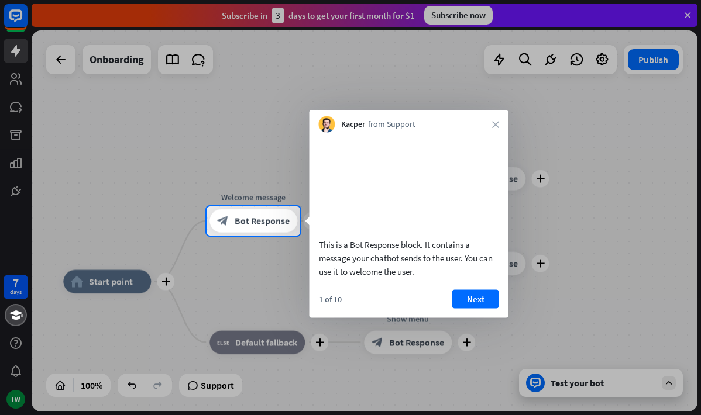
click at [490, 123] on div "Kacper from Support close" at bounding box center [409, 122] width 199 height 22
click at [61, 66] on div at bounding box center [350, 103] width 701 height 207
click at [494, 125] on icon "close" at bounding box center [495, 124] width 7 height 7
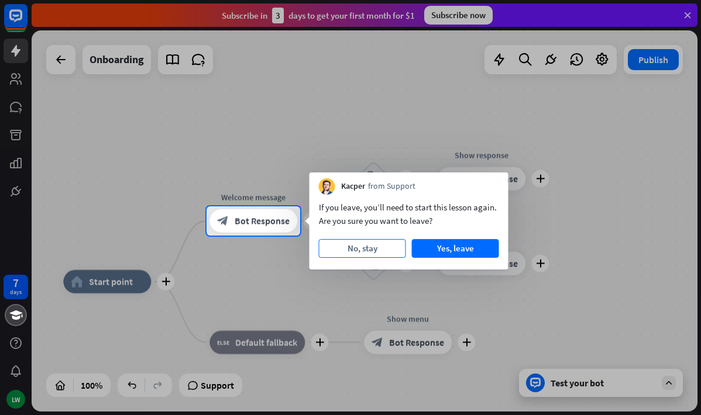
click at [364, 246] on button "No, stay" at bounding box center [362, 248] width 87 height 19
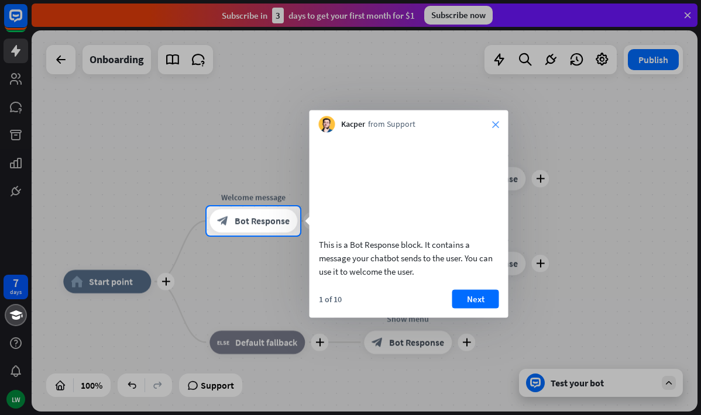
click at [494, 124] on icon "close" at bounding box center [495, 124] width 7 height 7
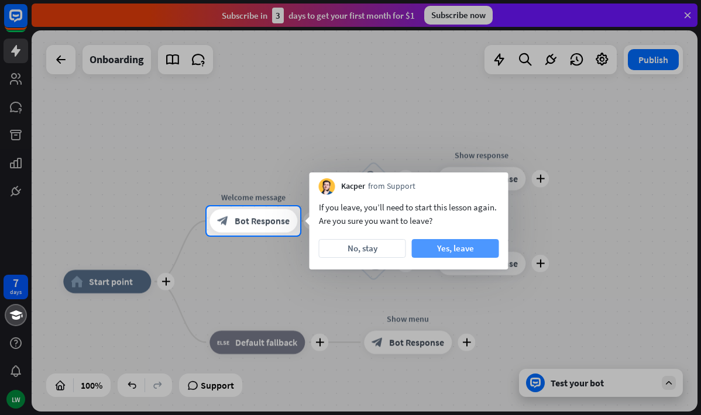
click at [471, 256] on button "Yes, leave" at bounding box center [455, 248] width 87 height 19
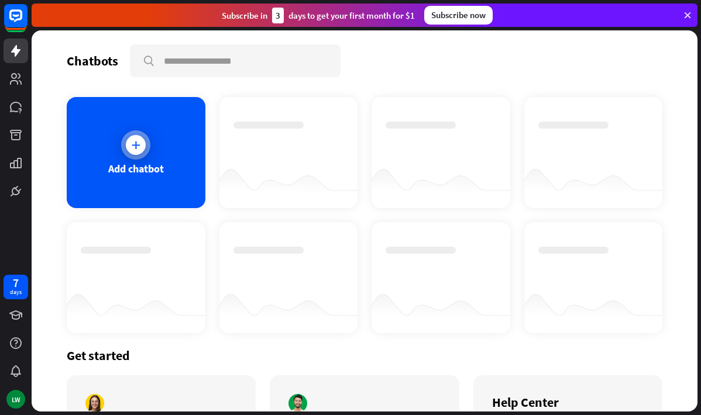
click at [142, 163] on div "Add chatbot" at bounding box center [136, 168] width 56 height 13
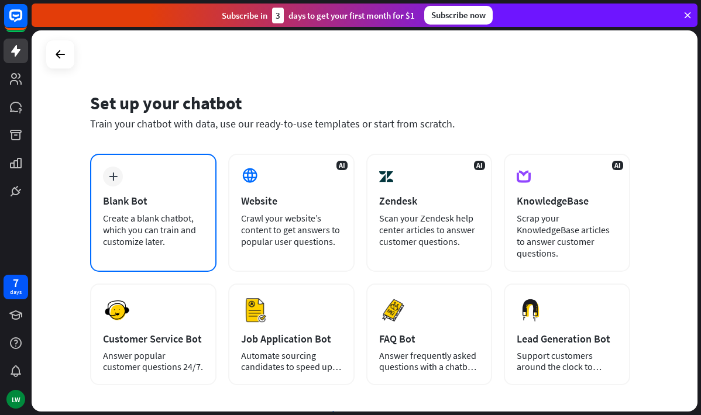
click at [159, 216] on div "Create a blank chatbot, which you can train and customize later." at bounding box center [153, 229] width 101 height 35
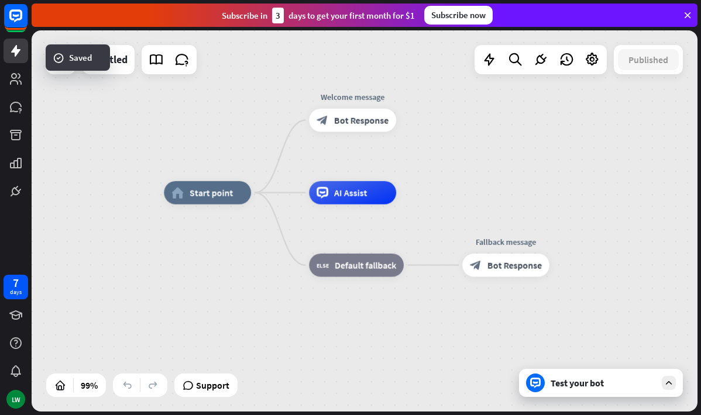
click at [570, 387] on div "Test your bot" at bounding box center [603, 383] width 105 height 12
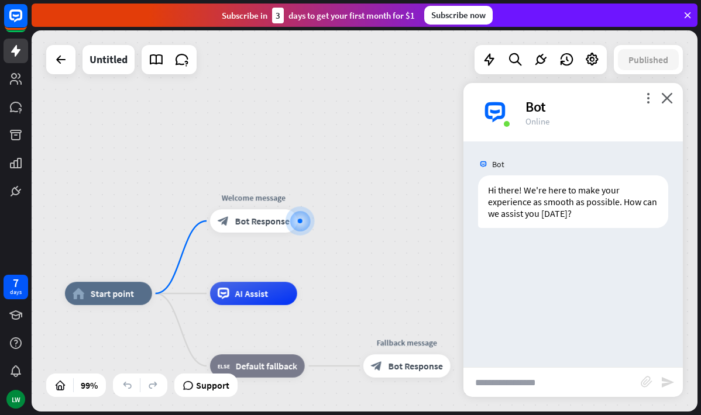
click at [515, 377] on input "text" at bounding box center [551, 382] width 177 height 29
click at [20, 104] on icon at bounding box center [16, 107] width 12 height 11
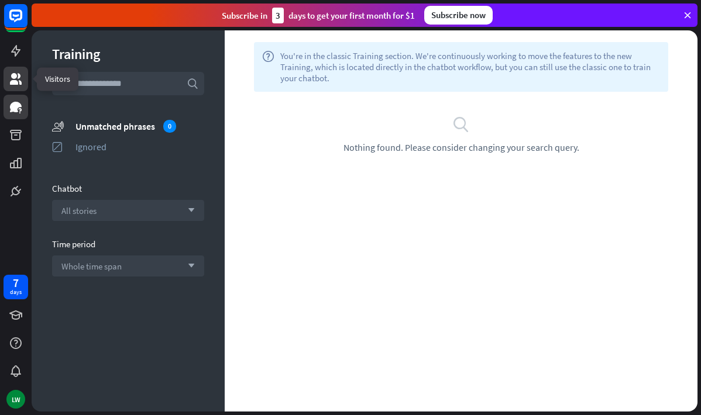
click at [12, 81] on icon at bounding box center [16, 79] width 14 height 14
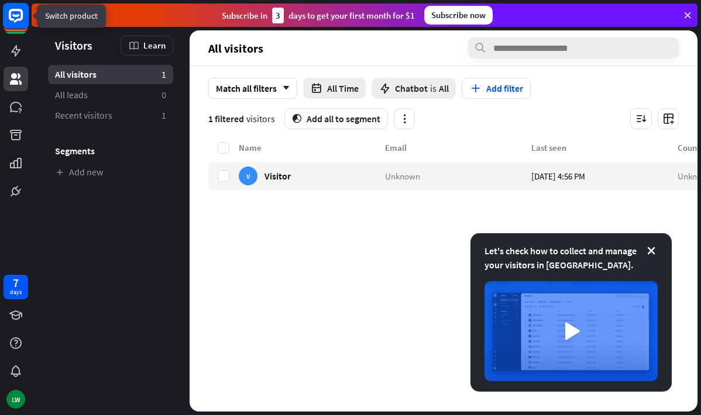
click at [20, 24] on rect at bounding box center [16, 16] width 26 height 26
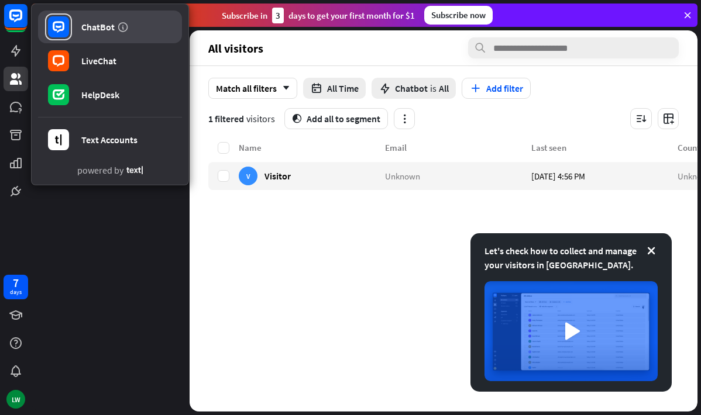
click at [101, 29] on div "ChatBot" at bounding box center [97, 27] width 33 height 12
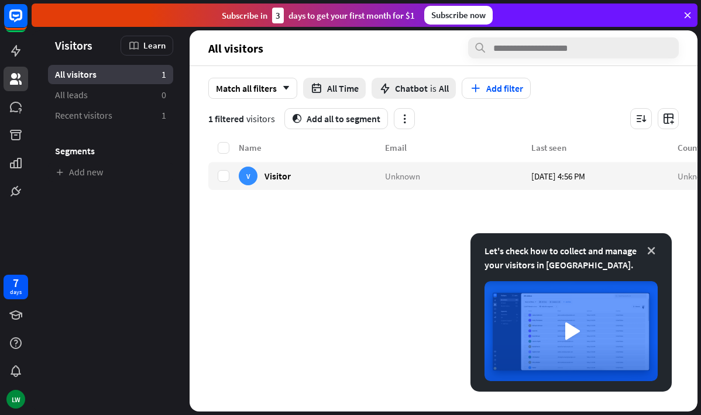
click at [652, 252] on icon at bounding box center [651, 251] width 12 height 12
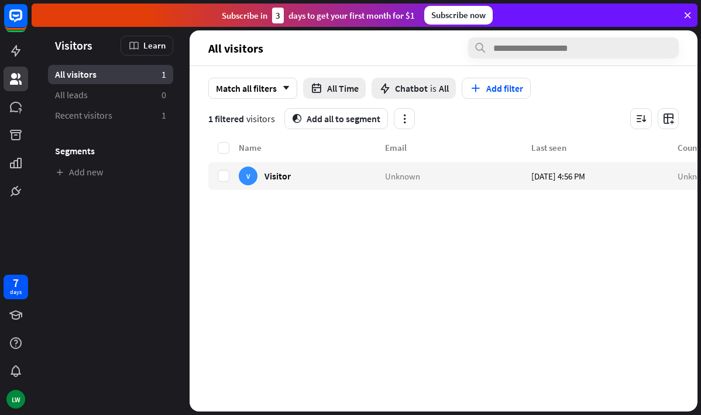
click at [67, 49] on span "Visitors" at bounding box center [73, 45] width 37 height 13
click at [17, 55] on icon at bounding box center [16, 51] width 14 height 14
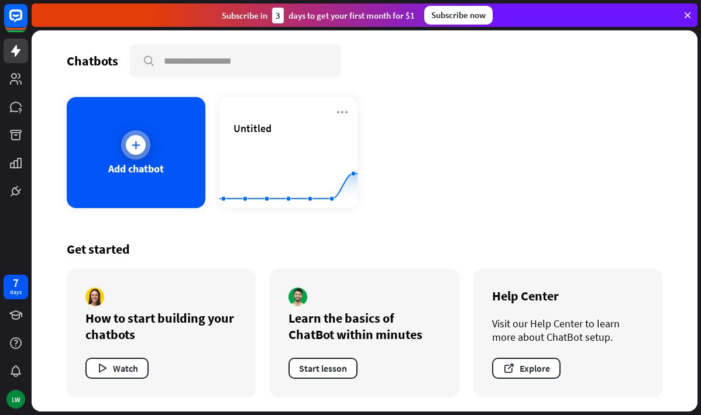
click at [142, 154] on div at bounding box center [135, 144] width 29 height 29
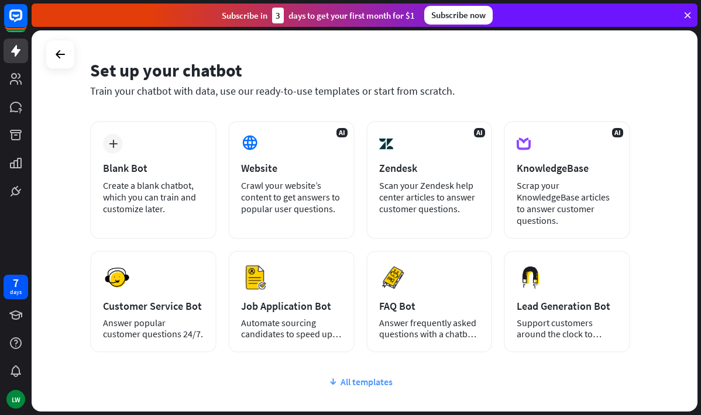
scroll to position [27, 0]
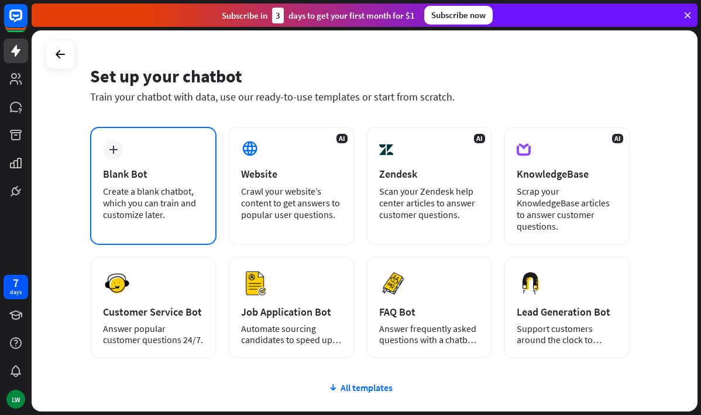
click at [159, 205] on div "Create a blank chatbot, which you can train and customize later." at bounding box center [153, 202] width 101 height 35
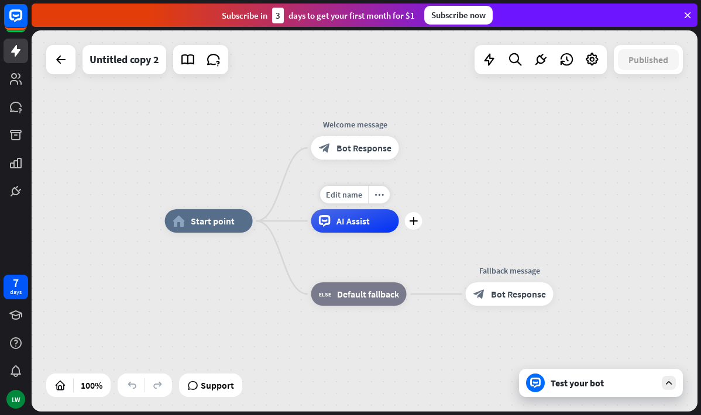
click at [347, 224] on span "AI Assist" at bounding box center [352, 221] width 33 height 12
click at [362, 233] on div "Edit name more_horiz plus AI Assist" at bounding box center [355, 220] width 88 height 23
click at [198, 223] on span "Start point" at bounding box center [213, 221] width 44 height 12
click at [311, 288] on div "Edit name more_horiz plus block_fallback Default fallback" at bounding box center [358, 294] width 95 height 23
click at [581, 374] on div "Test your bot" at bounding box center [601, 383] width 164 height 28
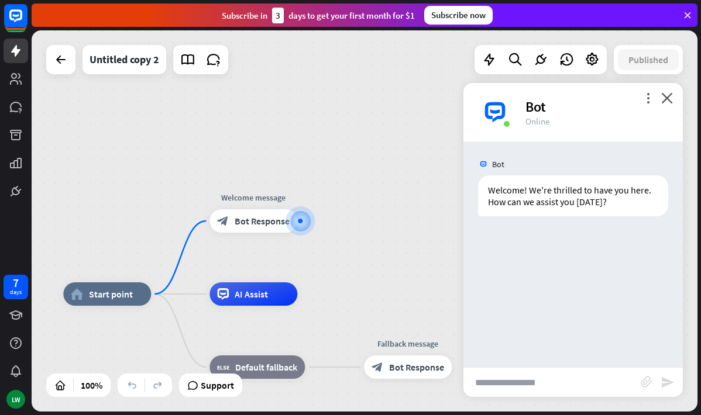
click at [546, 383] on input "text" at bounding box center [551, 382] width 177 height 29
type input "**********"
click at [663, 386] on icon "send" at bounding box center [668, 383] width 14 height 14
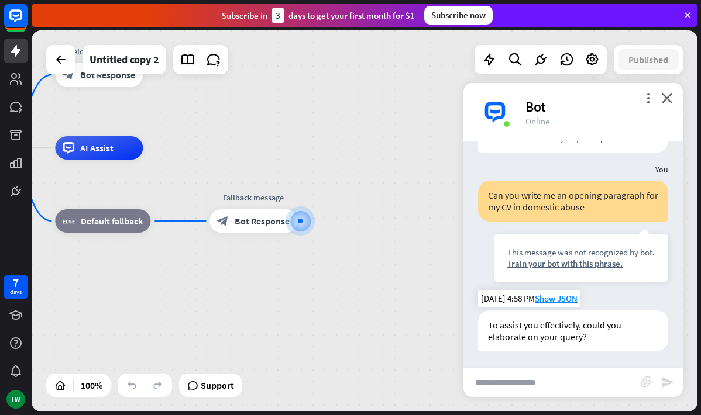
scroll to position [66, 0]
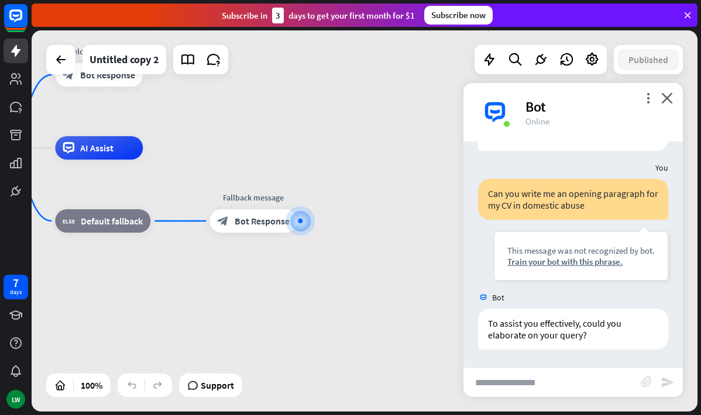
click at [559, 375] on input "text" at bounding box center [551, 382] width 177 height 29
type input "**********"
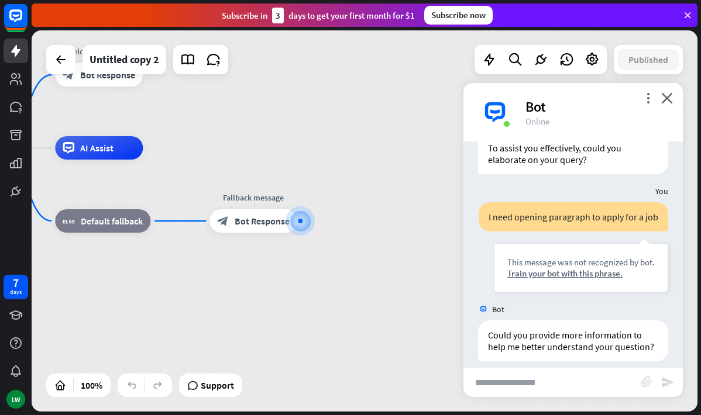
scroll to position [253, 0]
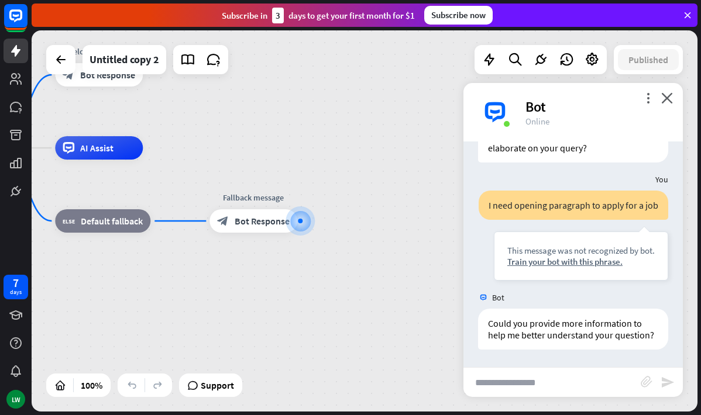
click at [558, 377] on input "text" at bounding box center [551, 382] width 177 height 29
click at [664, 99] on icon "close" at bounding box center [667, 97] width 12 height 11
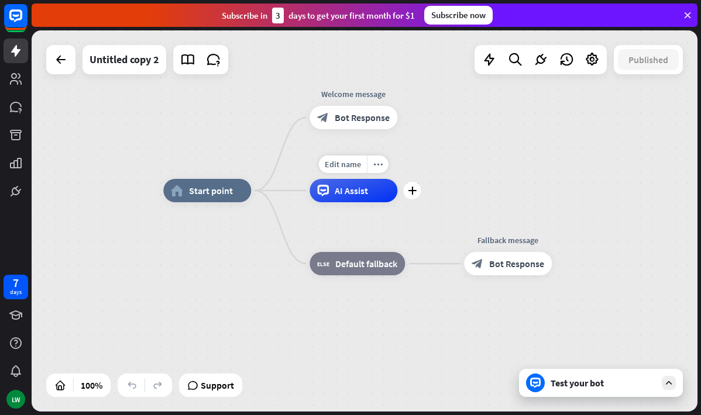
click at [355, 189] on span "AI Assist" at bounding box center [351, 191] width 33 height 12
click at [342, 165] on span "Edit name" at bounding box center [343, 164] width 36 height 11
click at [342, 197] on div "AI Assist" at bounding box center [354, 190] width 88 height 23
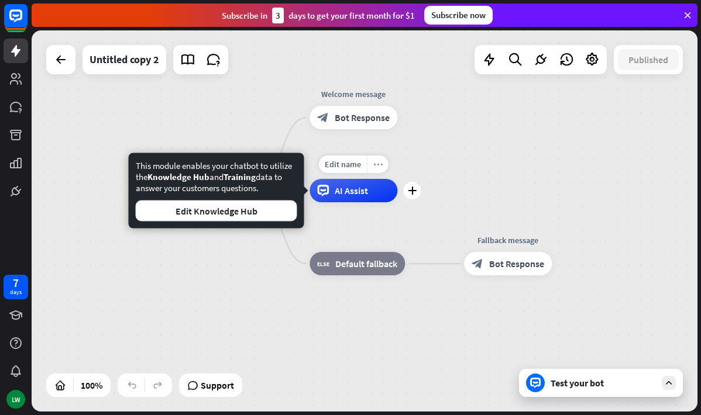
click at [372, 171] on div "more_horiz" at bounding box center [378, 165] width 22 height 18
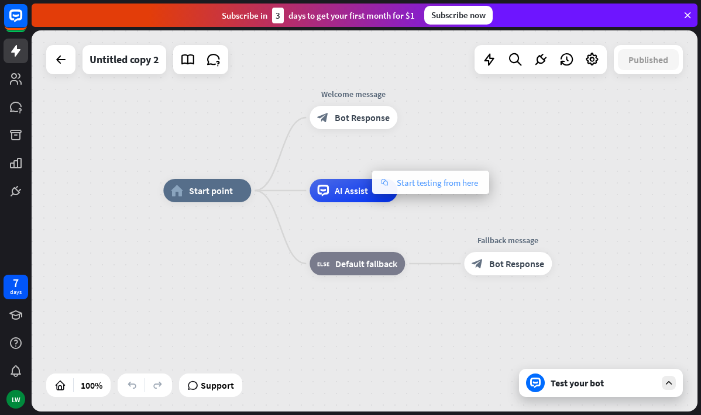
click at [401, 181] on span "Start testing from here" at bounding box center [437, 182] width 81 height 11
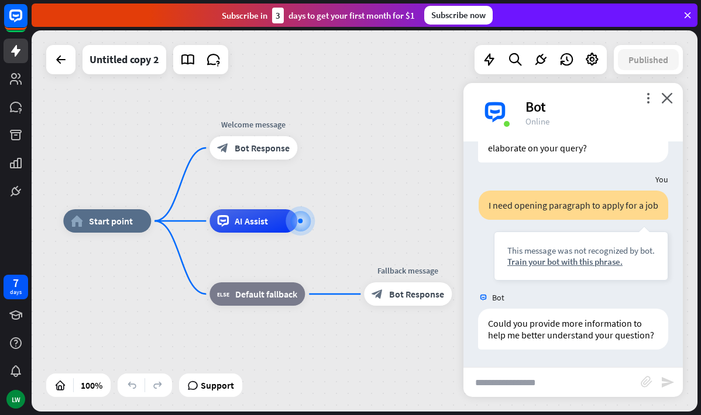
click at [534, 388] on input "text" at bounding box center [551, 382] width 177 height 29
type input "**********"
click at [666, 391] on div "**********" at bounding box center [572, 382] width 219 height 30
click at [666, 383] on icon "send" at bounding box center [668, 383] width 14 height 14
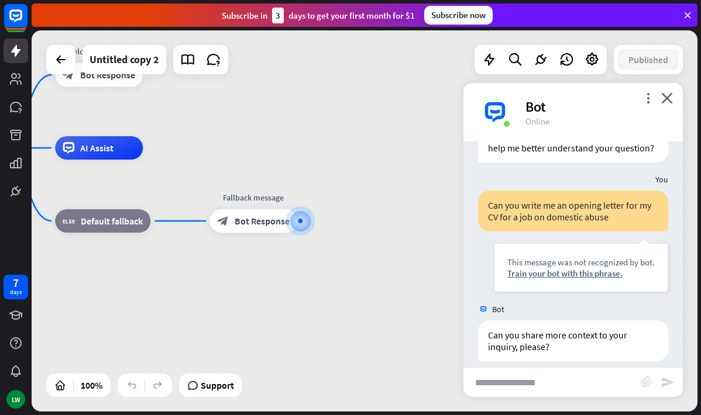
scroll to position [452, 0]
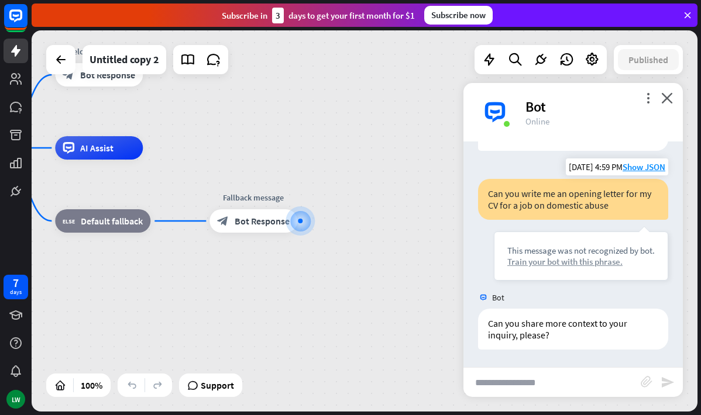
click at [576, 260] on div "Train your bot with this phrase." at bounding box center [580, 261] width 147 height 11
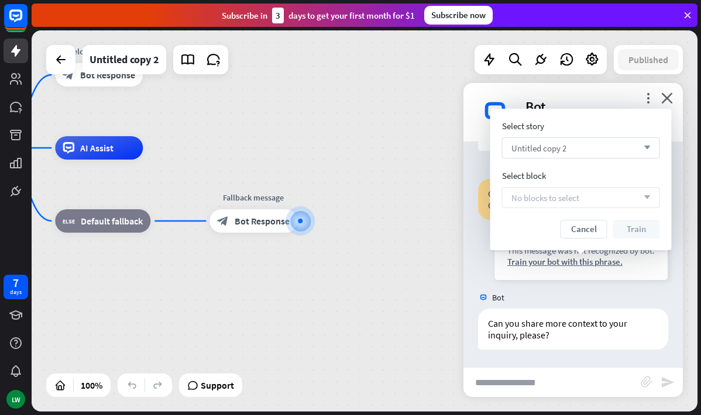
click at [584, 153] on div "Untitled copy 2 arrow_down" at bounding box center [581, 147] width 158 height 21
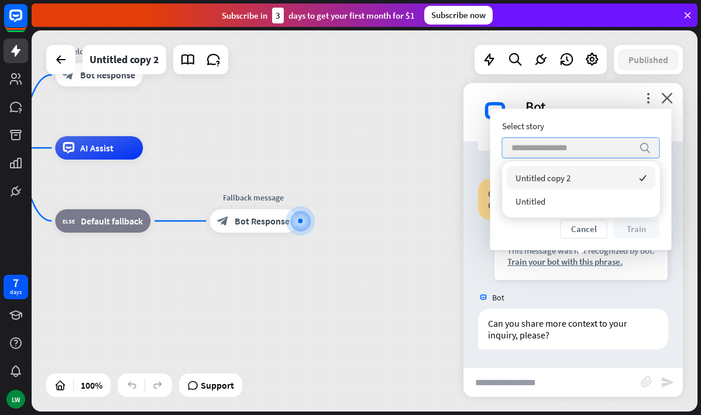
click at [584, 153] on input "search" at bounding box center [572, 148] width 122 height 20
click at [573, 181] on div "Untitled copy 2 checked" at bounding box center [581, 177] width 149 height 23
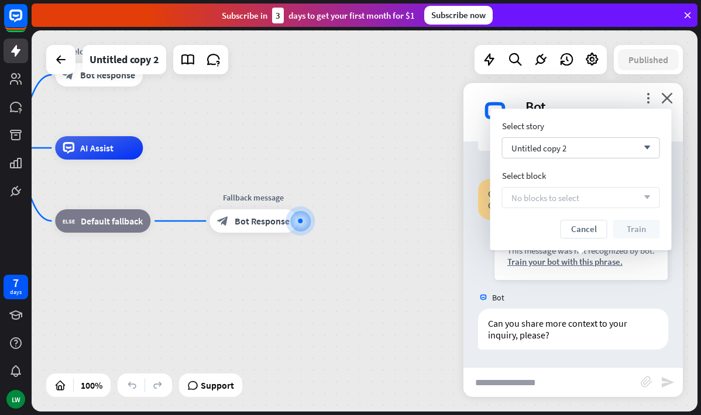
click at [564, 201] on span "No blocks to select" at bounding box center [545, 197] width 68 height 11
click at [591, 152] on div "Untitled copy 2 arrow_down" at bounding box center [581, 147] width 158 height 21
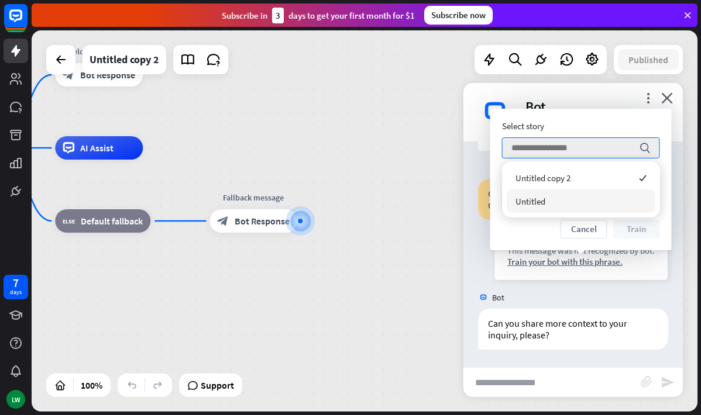
click at [574, 197] on div "Untitled" at bounding box center [581, 201] width 149 height 23
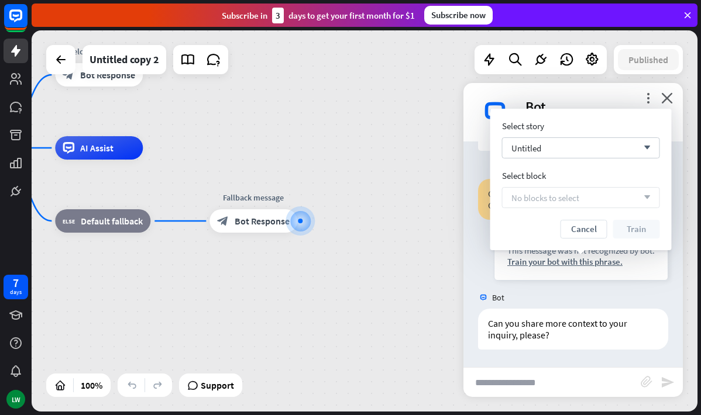
click at [575, 191] on div "No blocks to select arrow_down" at bounding box center [581, 197] width 158 height 21
click at [577, 219] on div "Select story Untitled arrow_down Select block No blocks to select arrow_down Ca…" at bounding box center [581, 180] width 158 height 118
click at [577, 225] on button "Cancel" at bounding box center [584, 229] width 47 height 19
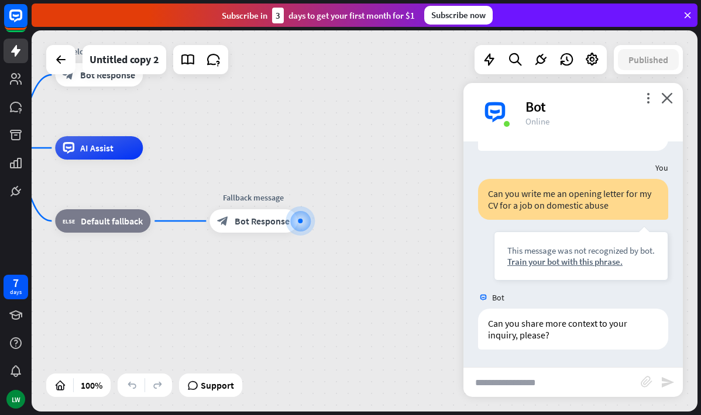
click at [550, 384] on input "text" at bounding box center [551, 382] width 177 height 29
type input "**********"
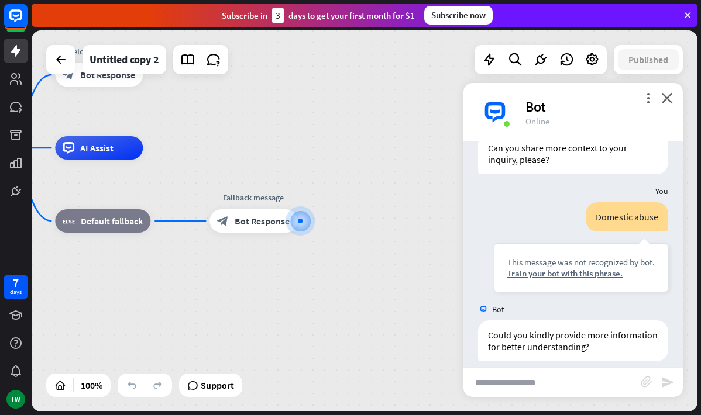
scroll to position [639, 0]
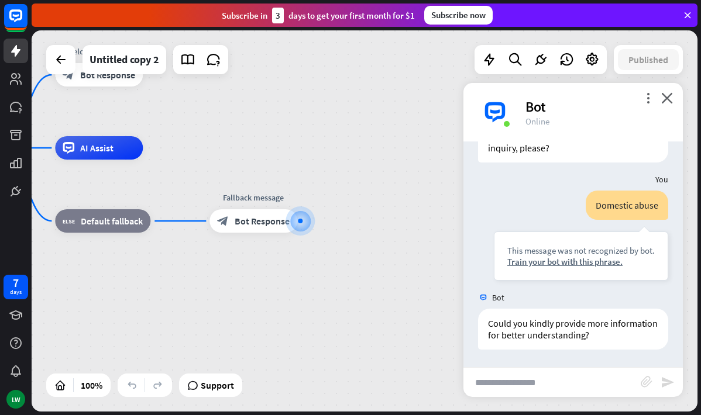
click at [564, 383] on input "text" at bounding box center [551, 382] width 177 height 29
click at [667, 94] on icon "close" at bounding box center [667, 97] width 12 height 11
